Goal: Manage account settings

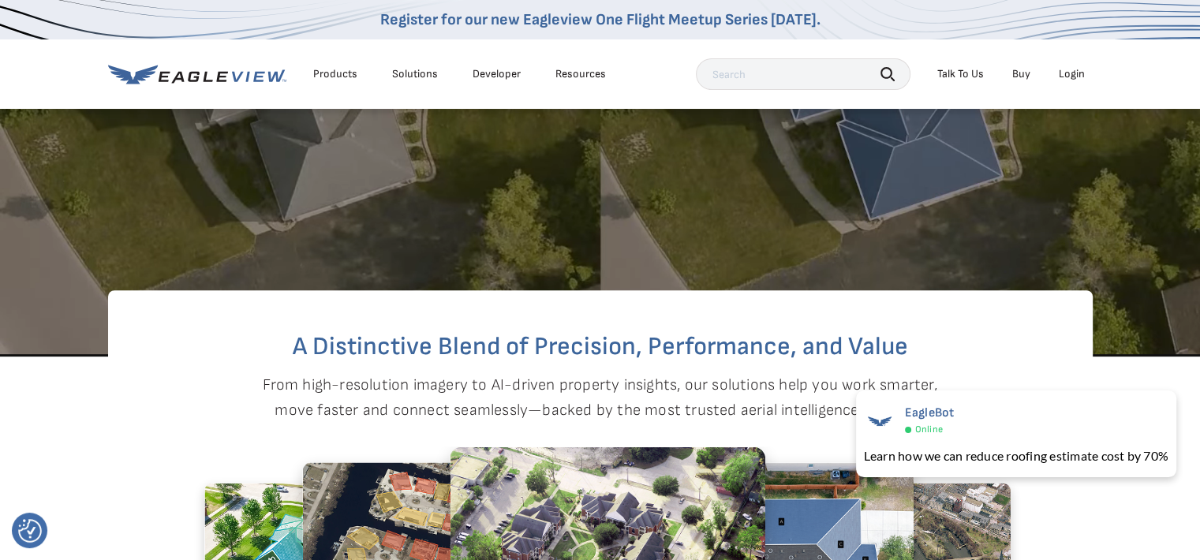
click at [1067, 73] on div "Login" at bounding box center [1072, 74] width 26 height 14
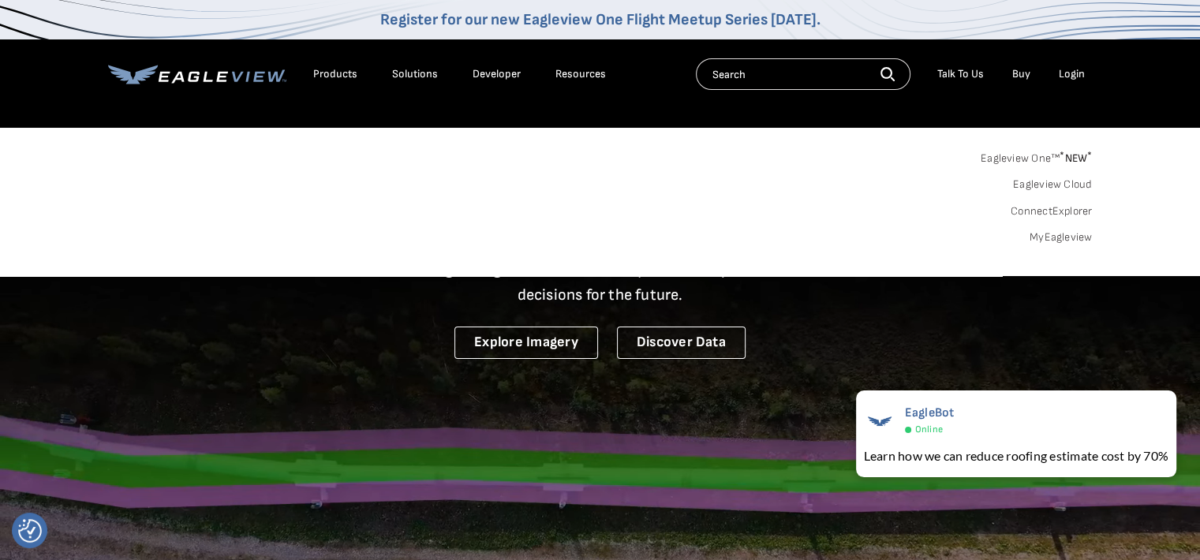
click at [671, 108] on div "Products Solutions Developer Resources Search Talk To Us Buy Login" at bounding box center [600, 73] width 985 height 69
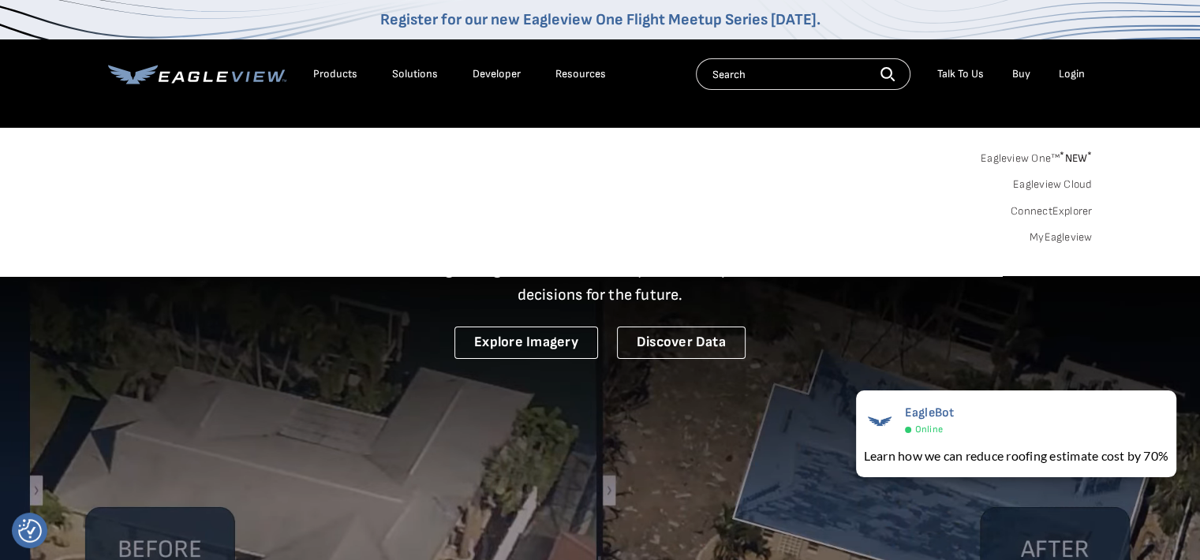
click at [1023, 158] on link "Eagleview One™ * NEW *" at bounding box center [1037, 156] width 112 height 18
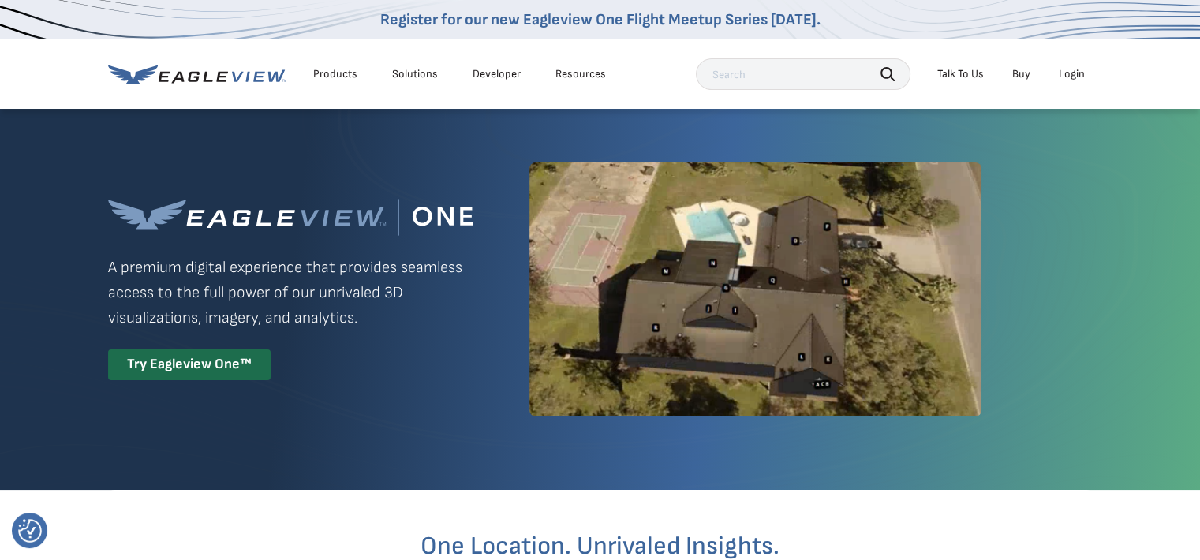
click at [1068, 69] on div "Login" at bounding box center [1072, 74] width 26 height 14
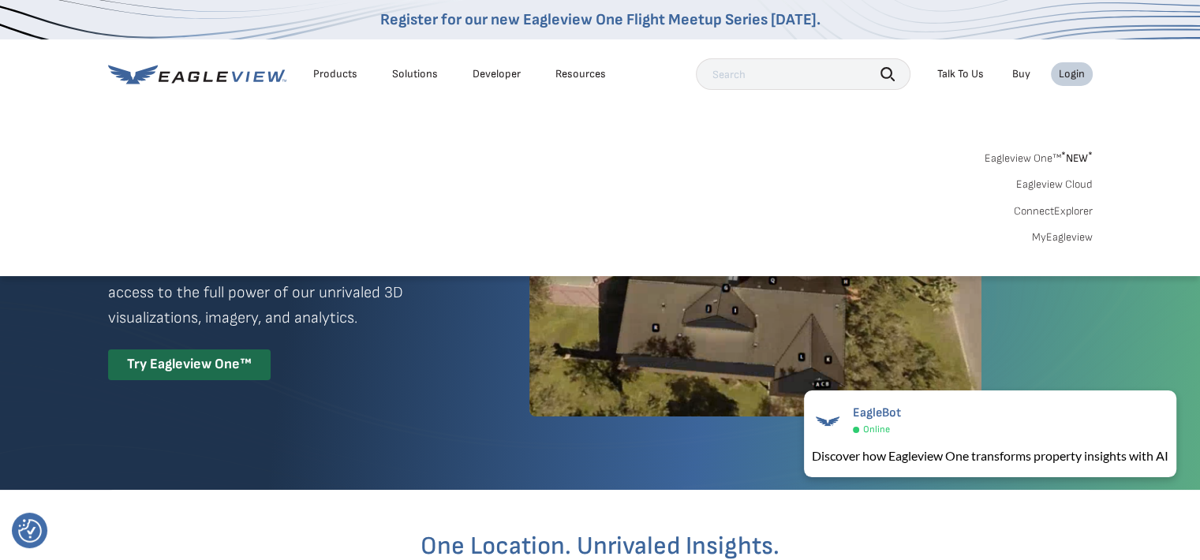
click at [1060, 230] on link "MyEagleview" at bounding box center [1062, 237] width 61 height 14
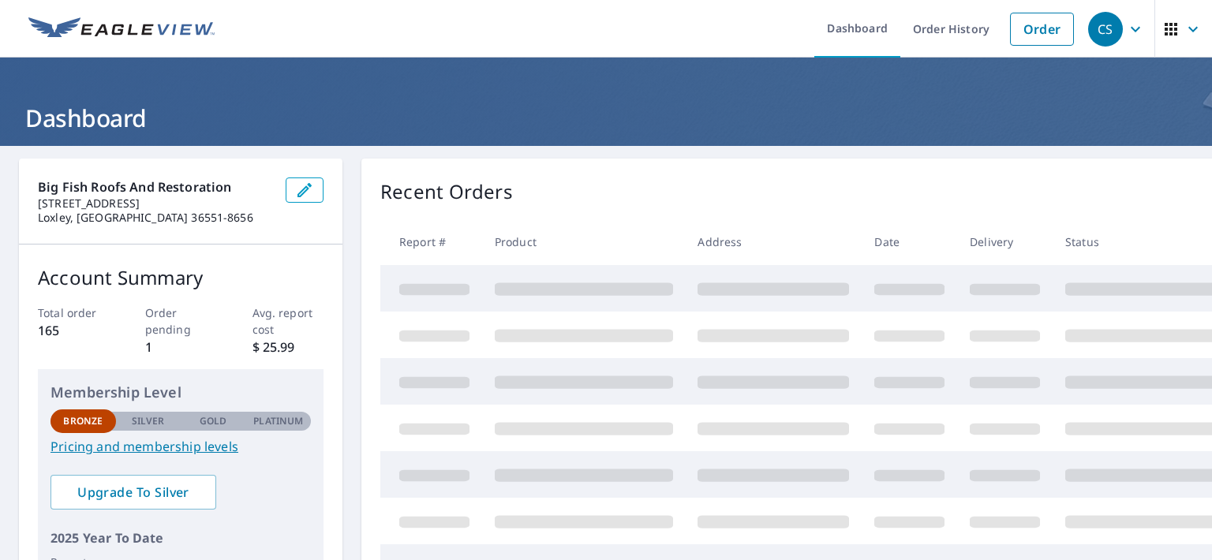
click at [1126, 21] on icon "button" at bounding box center [1135, 29] width 19 height 19
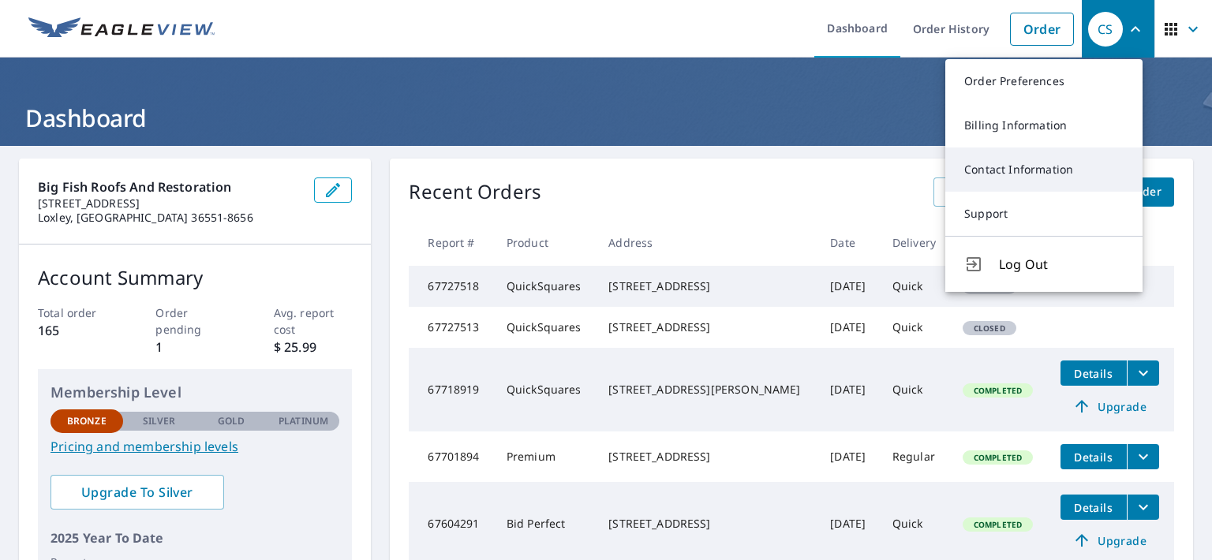
click at [1059, 174] on link "Contact Information" at bounding box center [1043, 170] width 197 height 44
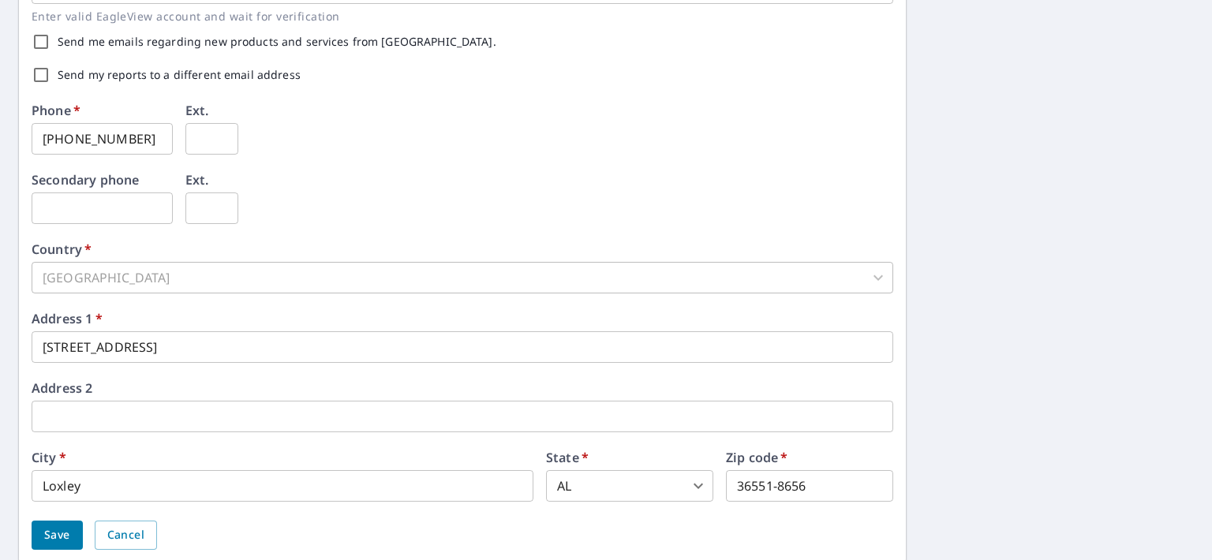
scroll to position [550, 0]
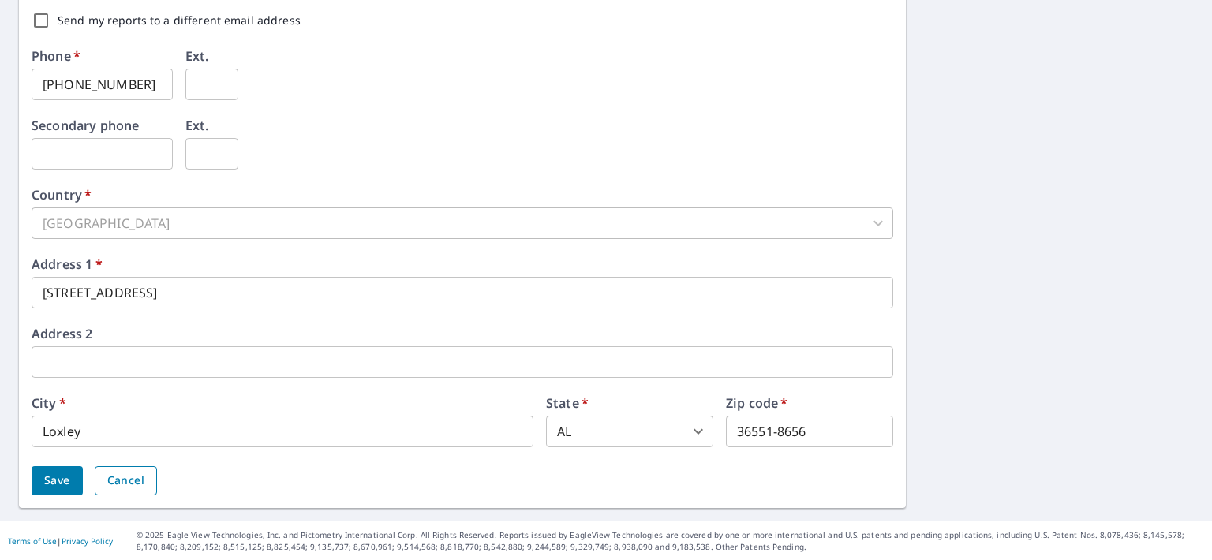
click at [114, 481] on span "Cancel" at bounding box center [125, 481] width 37 height 20
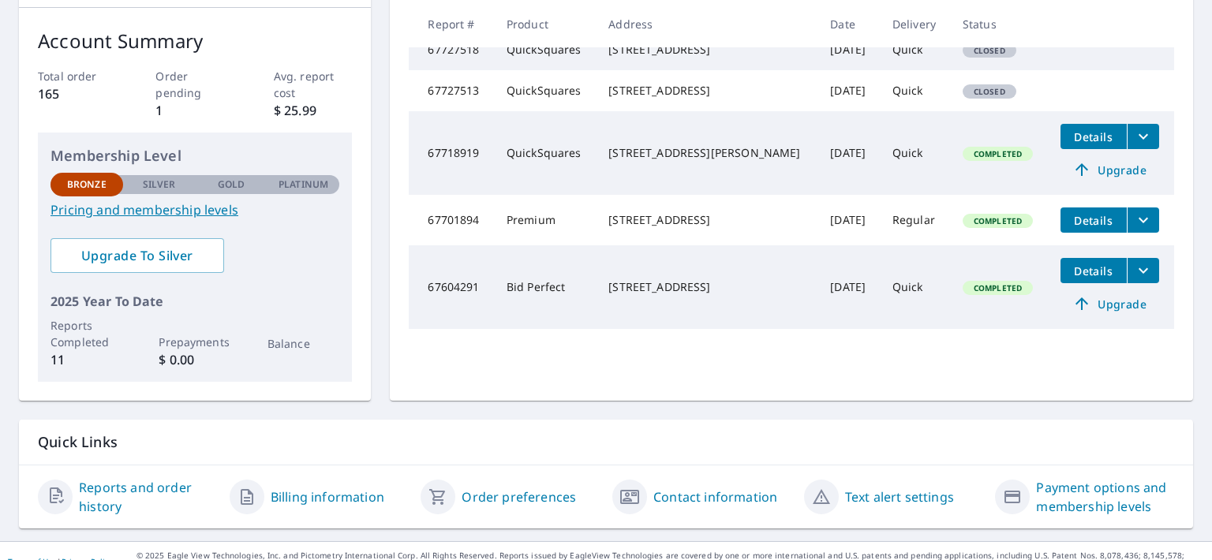
scroll to position [257, 0]
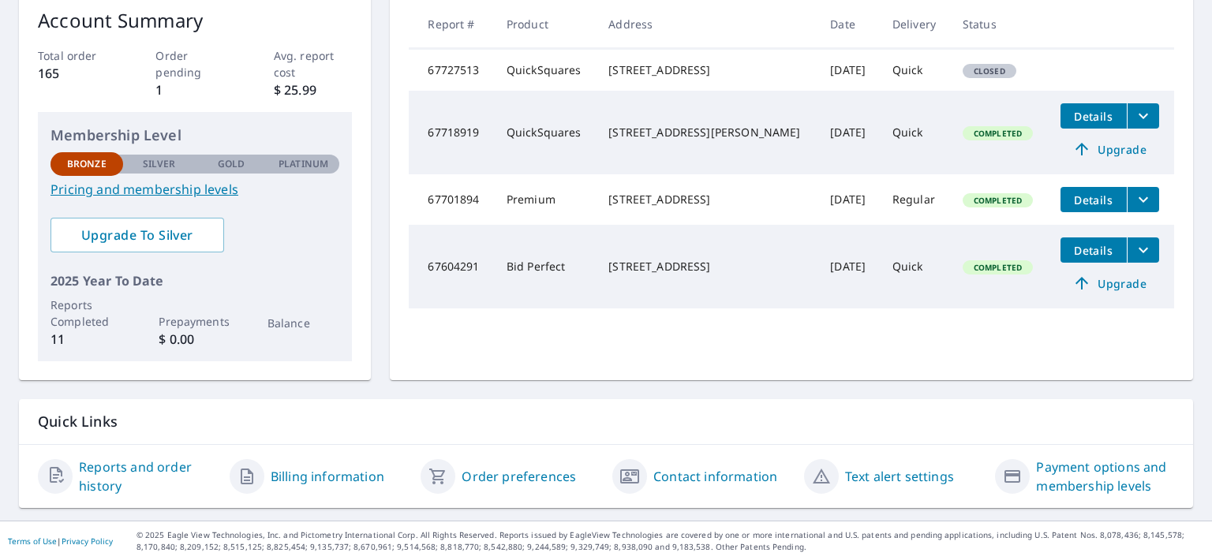
click at [498, 471] on link "Order preferences" at bounding box center [519, 476] width 114 height 19
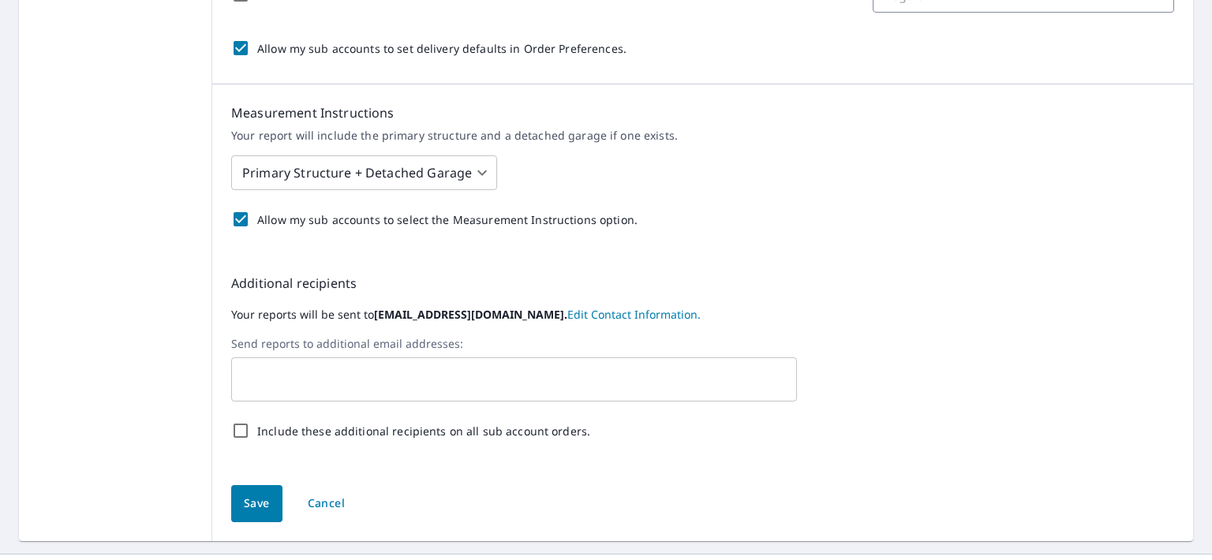
scroll to position [622, 0]
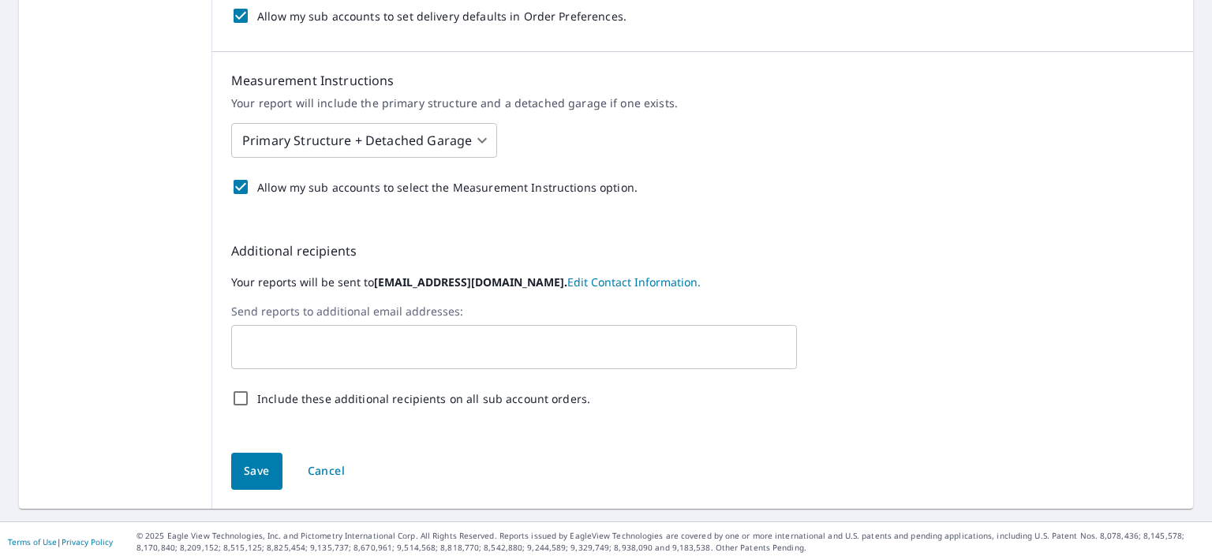
click at [346, 340] on input "text" at bounding box center [502, 347] width 528 height 30
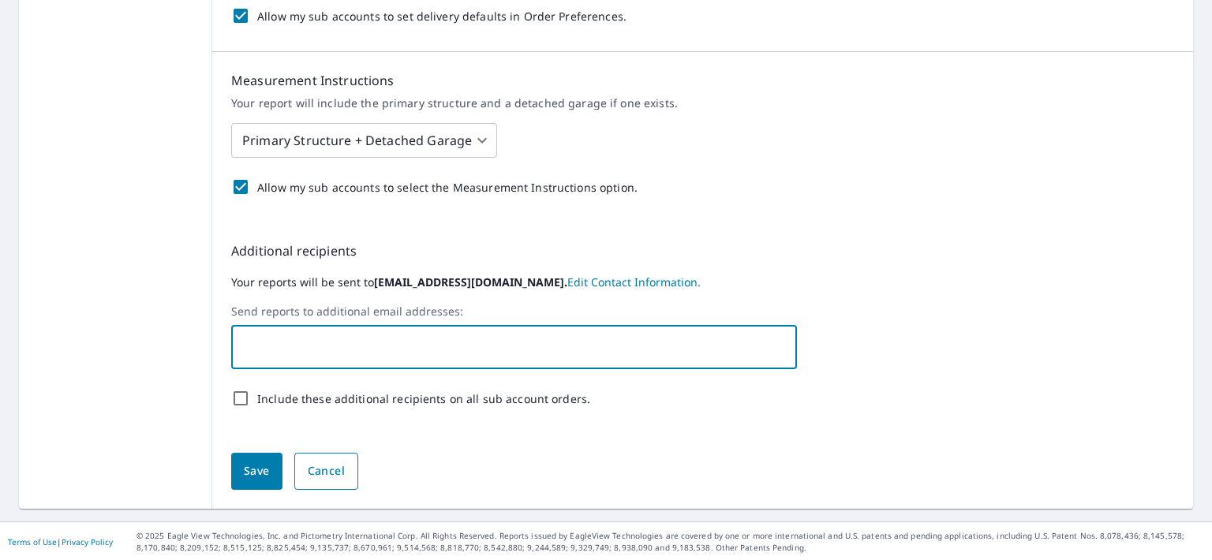
click at [335, 471] on span "Cancel" at bounding box center [326, 472] width 37 height 20
